Goal: Navigation & Orientation: Find specific page/section

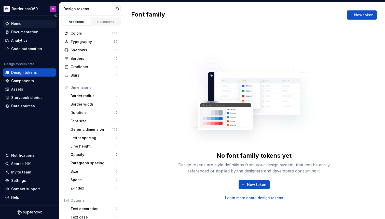
click at [20, 25] on div "Home" at bounding box center [16, 23] width 10 height 5
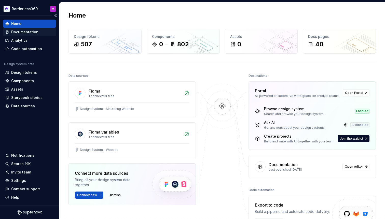
click at [26, 33] on div "Documentation" at bounding box center [24, 32] width 27 height 5
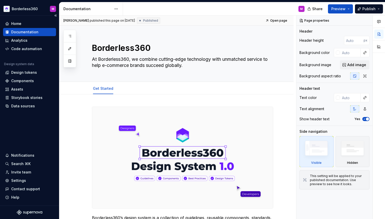
type textarea "*"
click at [26, 81] on div "Components" at bounding box center [22, 80] width 23 height 5
